Goal: Task Accomplishment & Management: Use online tool/utility

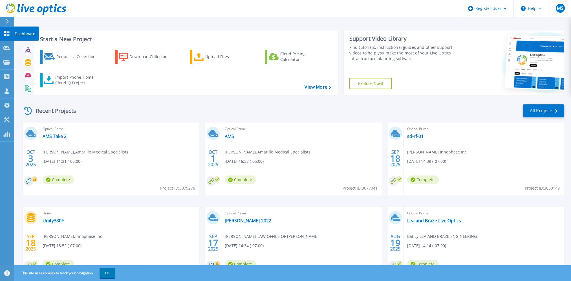
click at [4, 32] on icon at bounding box center [6, 33] width 7 height 5
click at [8, 78] on icon at bounding box center [6, 76] width 5 height 5
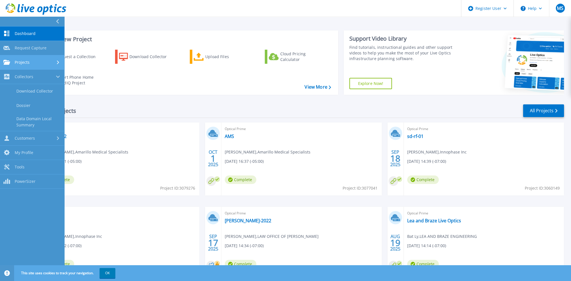
click at [21, 65] on link "Projects Projects" at bounding box center [32, 62] width 64 height 14
click at [25, 74] on link "Search Projects" at bounding box center [32, 77] width 64 height 14
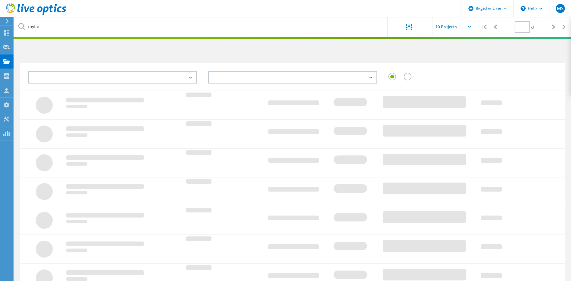
type input "1"
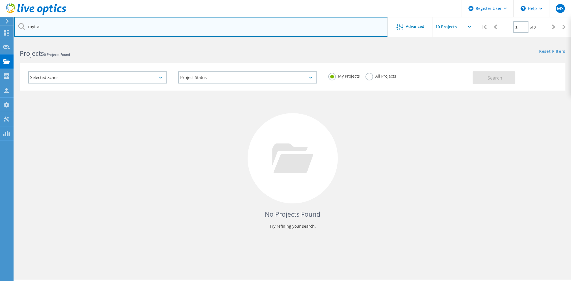
click at [132, 32] on input "mytra" at bounding box center [201, 27] width 374 height 20
paste input "leo@mytra.ai"
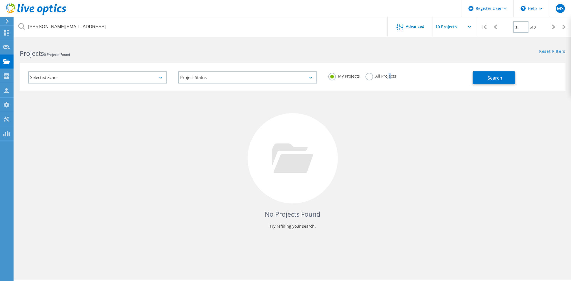
click at [388, 77] on label "All Projects" at bounding box center [380, 75] width 31 height 5
drag, startPoint x: 366, startPoint y: 76, endPoint x: 393, endPoint y: 76, distance: 26.5
click at [367, 77] on label "All Projects" at bounding box center [380, 75] width 31 height 5
click at [0, 0] on input "All Projects" at bounding box center [0, 0] width 0 height 0
click at [481, 74] on button "Search" at bounding box center [493, 77] width 43 height 13
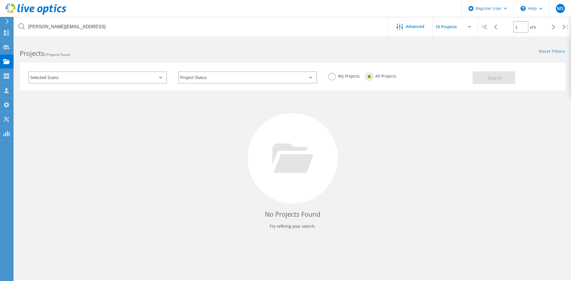
drag, startPoint x: 240, startPoint y: 128, endPoint x: 272, endPoint y: 113, distance: 35.5
click at [240, 128] on div "No Projects Found Try refining your search." at bounding box center [292, 163] width 545 height 146
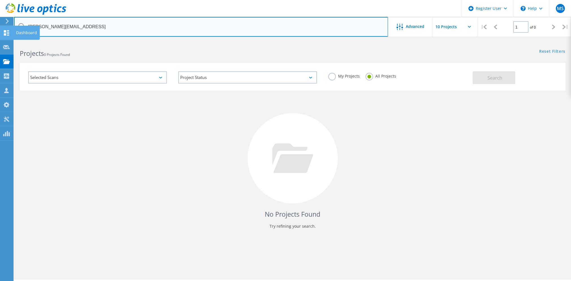
drag, startPoint x: 39, startPoint y: 26, endPoint x: 7, endPoint y: 26, distance: 32.4
click at [7, 41] on div "Register User \n Help Explore Helpful Articles Contact Support MS Dell User Mas…" at bounding box center [285, 168] width 571 height 255
click at [69, 31] on input "mytra.ai" at bounding box center [201, 27] width 374 height 20
type input "mytra"
